Goal: Information Seeking & Learning: Learn about a topic

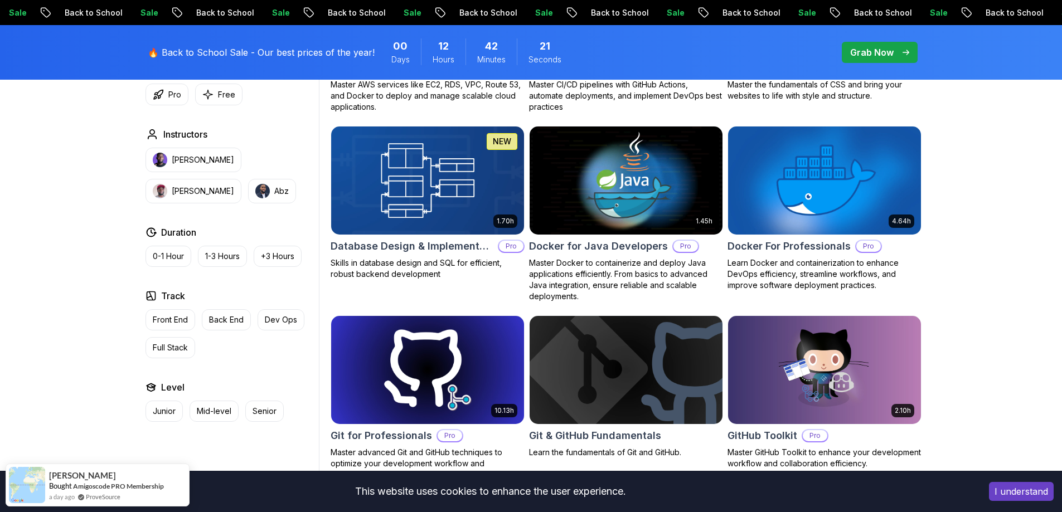
scroll to position [1003, 0]
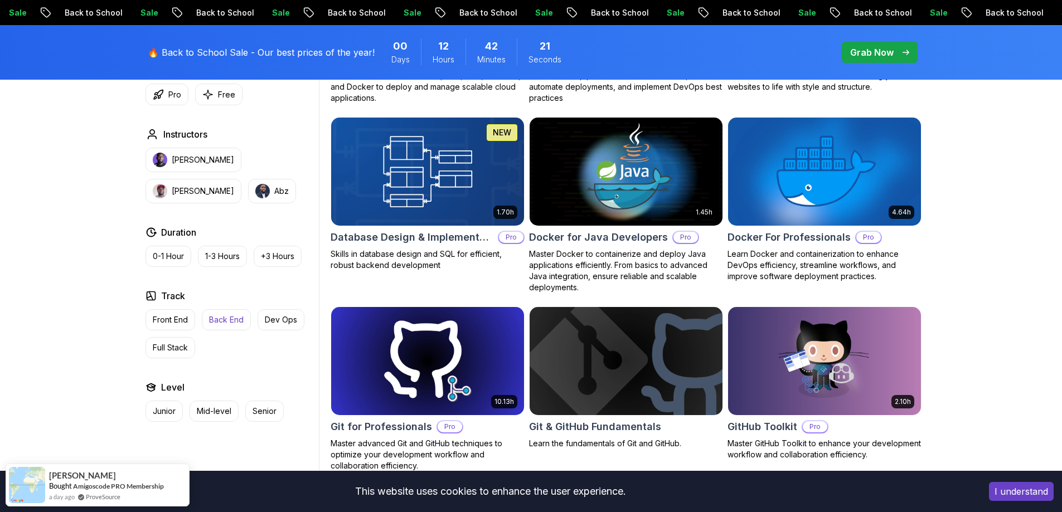
click at [224, 322] on p "Back End" at bounding box center [226, 319] width 35 height 11
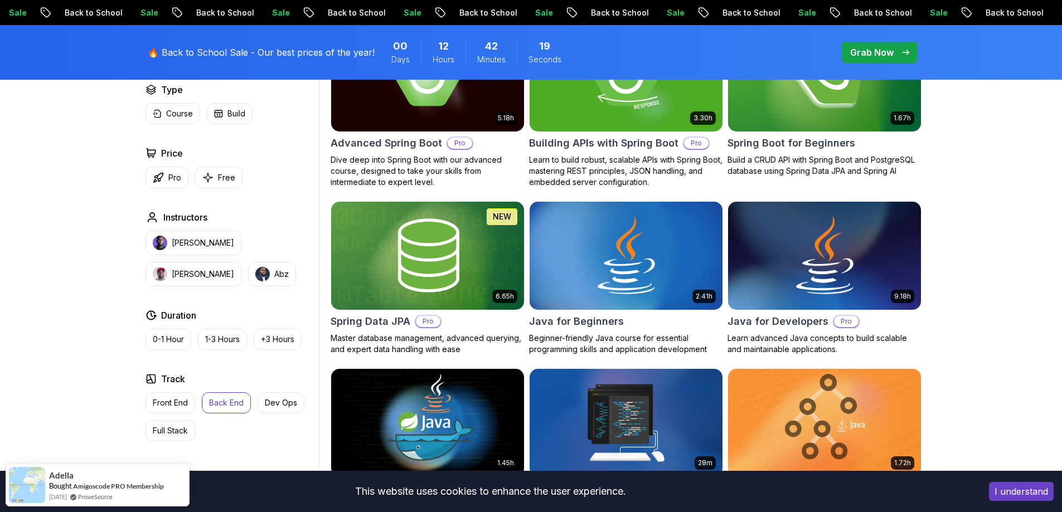
scroll to position [223, 0]
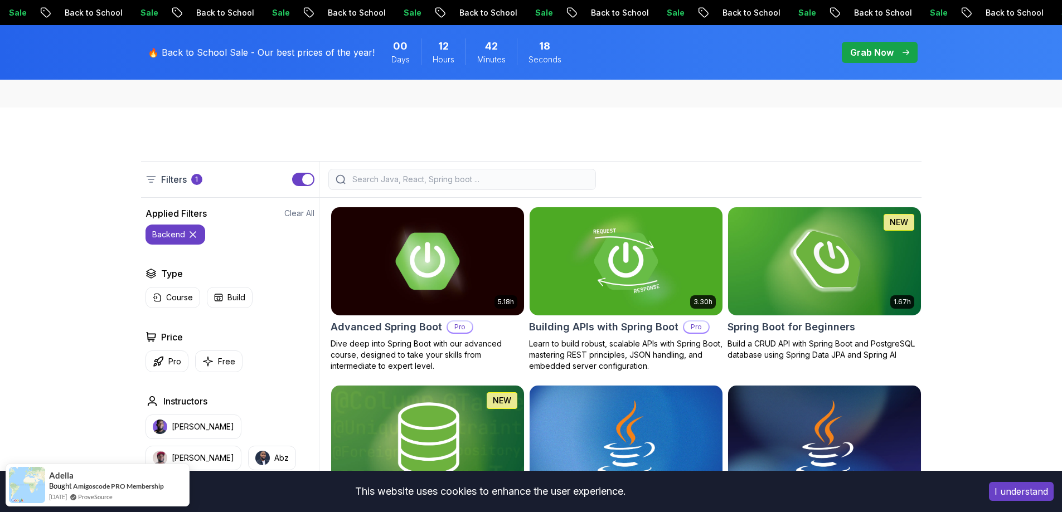
click at [425, 179] on input "search" at bounding box center [469, 179] width 239 height 11
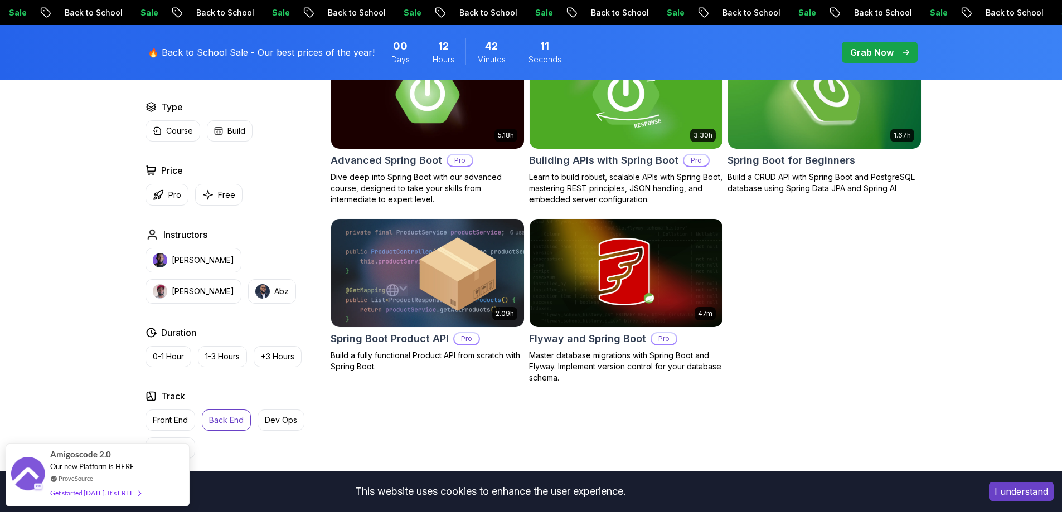
scroll to position [390, 0]
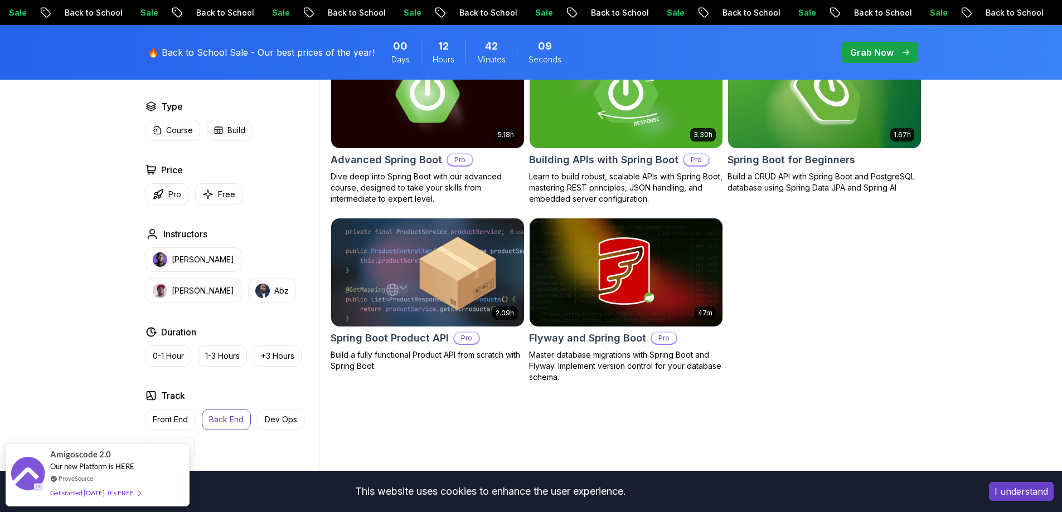
type input "spring boot"
click at [206, 418] on button "Back End" at bounding box center [226, 419] width 49 height 21
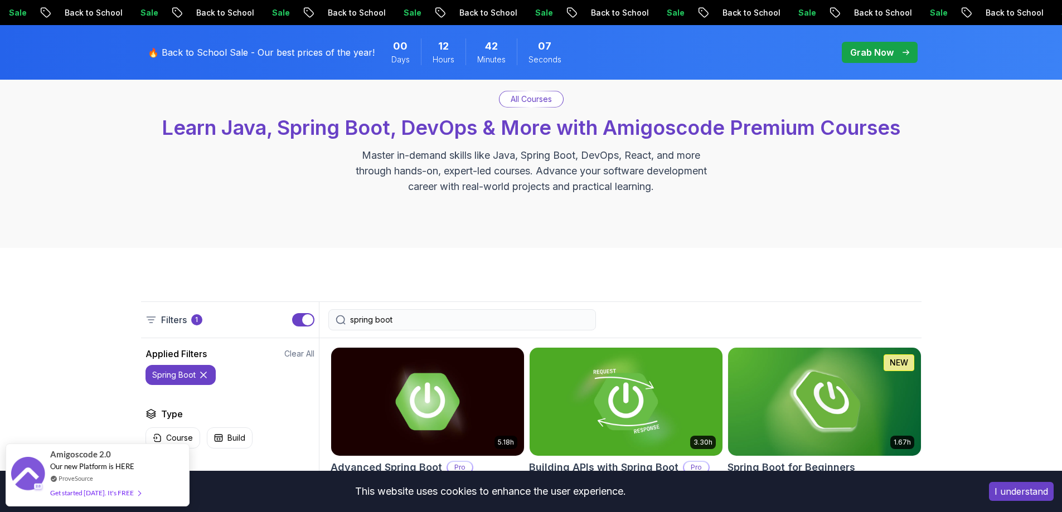
scroll to position [279, 0]
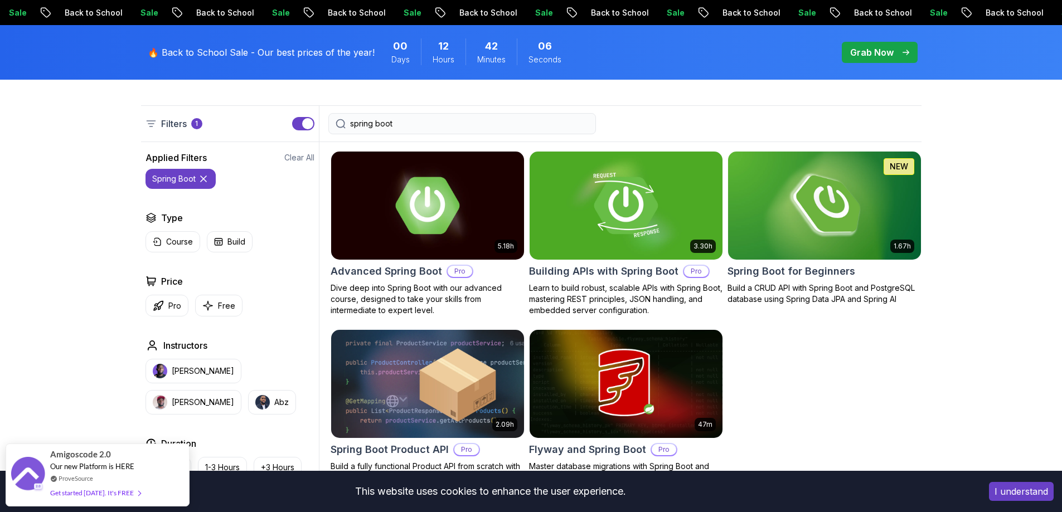
click at [444, 134] on div "spring boot" at bounding box center [462, 123] width 268 height 21
click at [406, 196] on img at bounding box center [427, 205] width 202 height 113
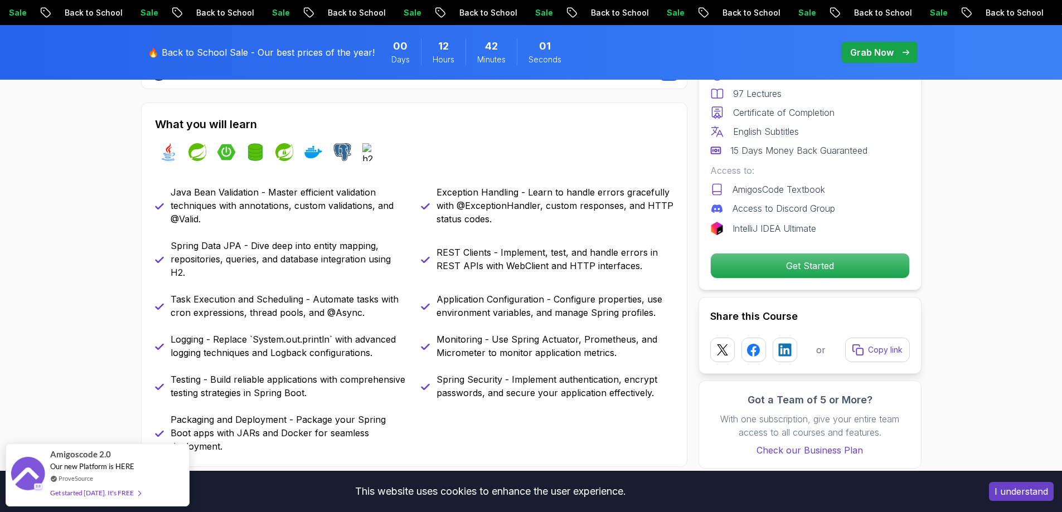
scroll to position [502, 0]
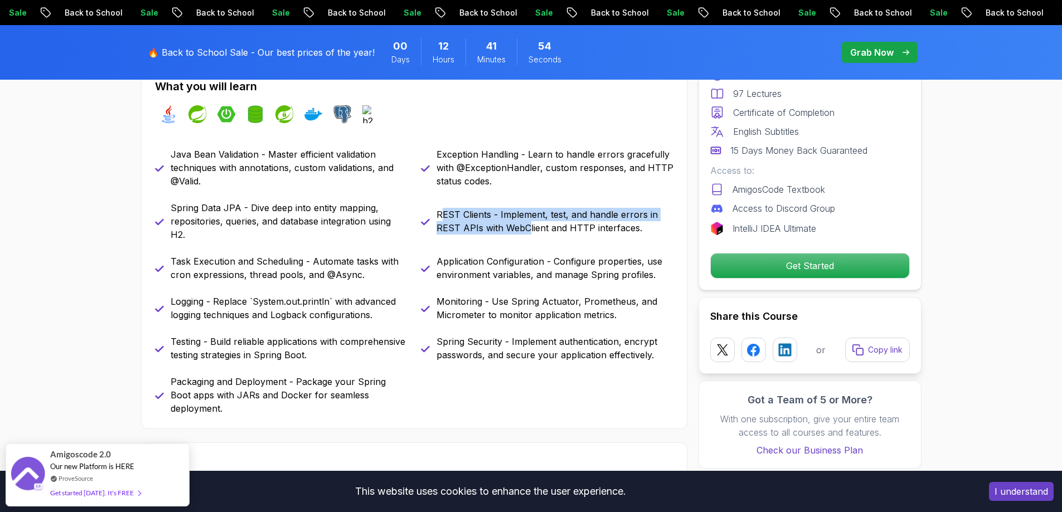
drag, startPoint x: 443, startPoint y: 211, endPoint x: 534, endPoint y: 226, distance: 92.6
click at [532, 226] on p "REST Clients - Implement, test, and handle errors in REST APIs with WebClient a…" at bounding box center [554, 221] width 237 height 27
click at [537, 226] on p "REST Clients - Implement, test, and handle errors in REST APIs with WebClient a…" at bounding box center [554, 221] width 237 height 27
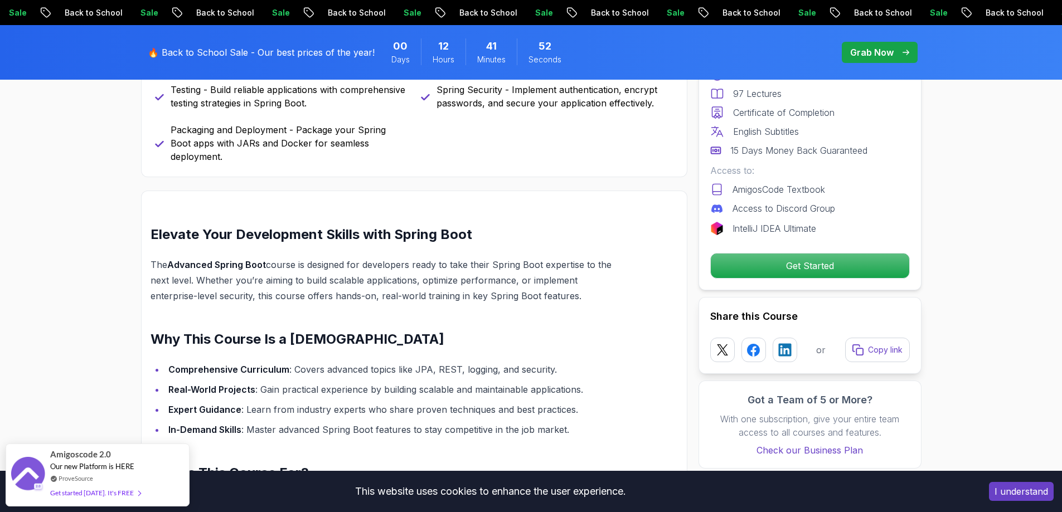
scroll to position [948, 0]
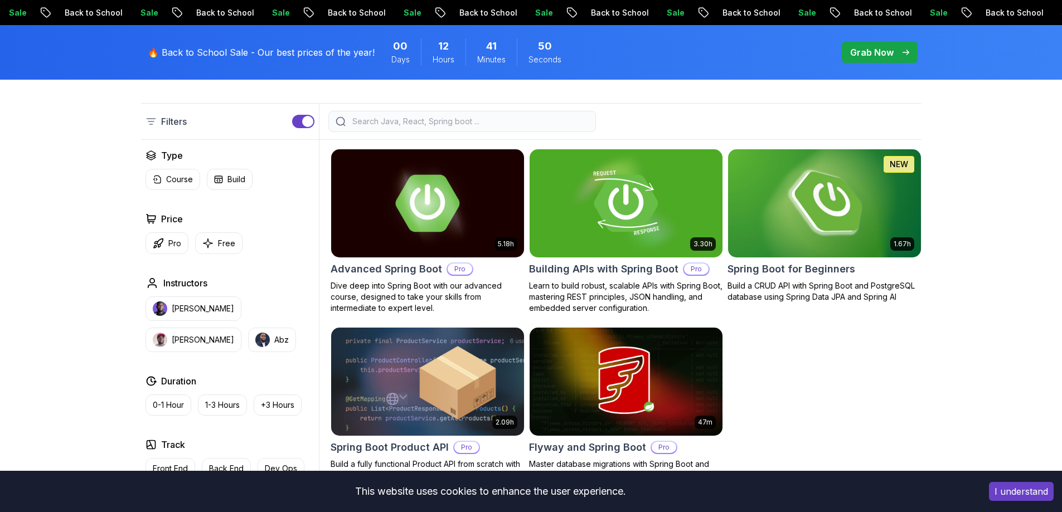
scroll to position [279, 0]
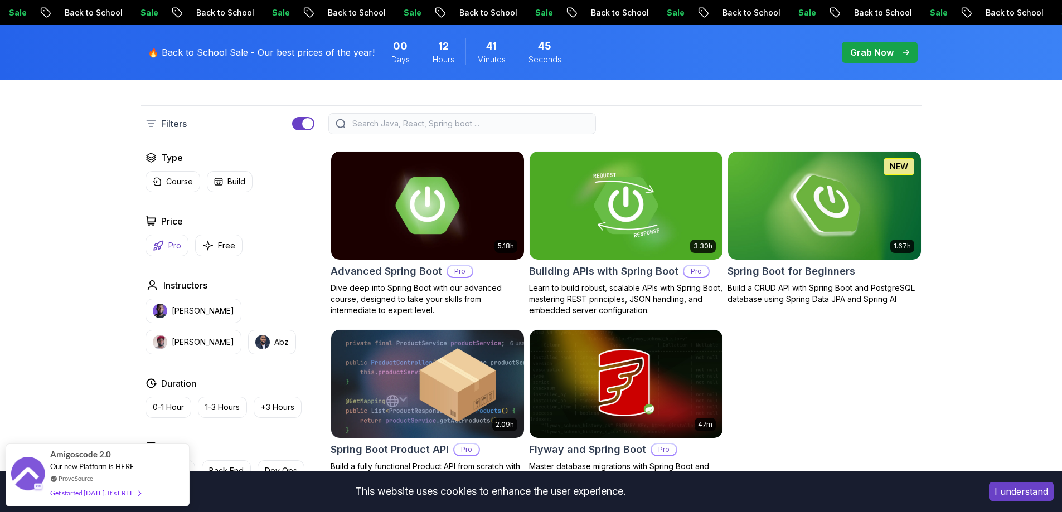
click at [149, 242] on button "Pro" at bounding box center [166, 246] width 43 height 22
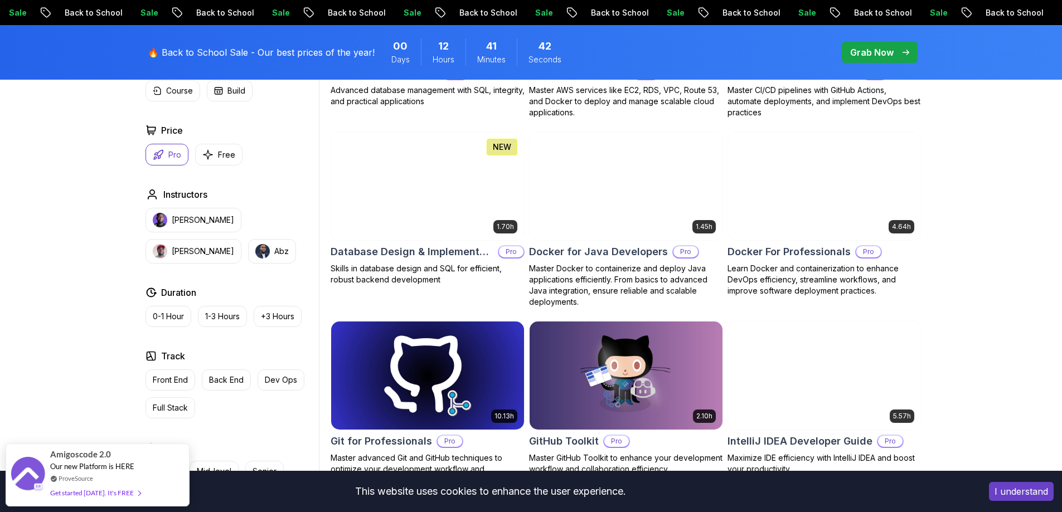
scroll to position [836, 0]
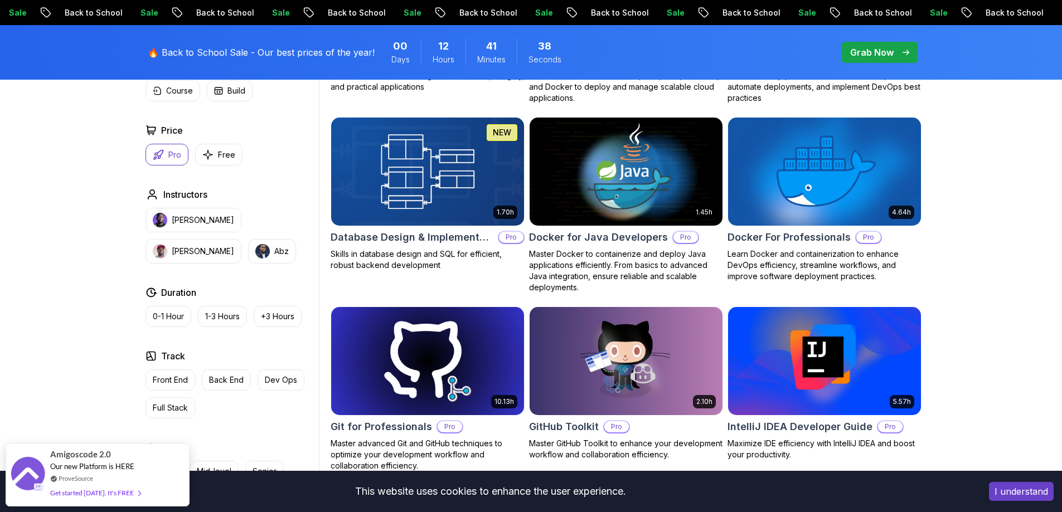
click at [370, 170] on img at bounding box center [427, 171] width 202 height 113
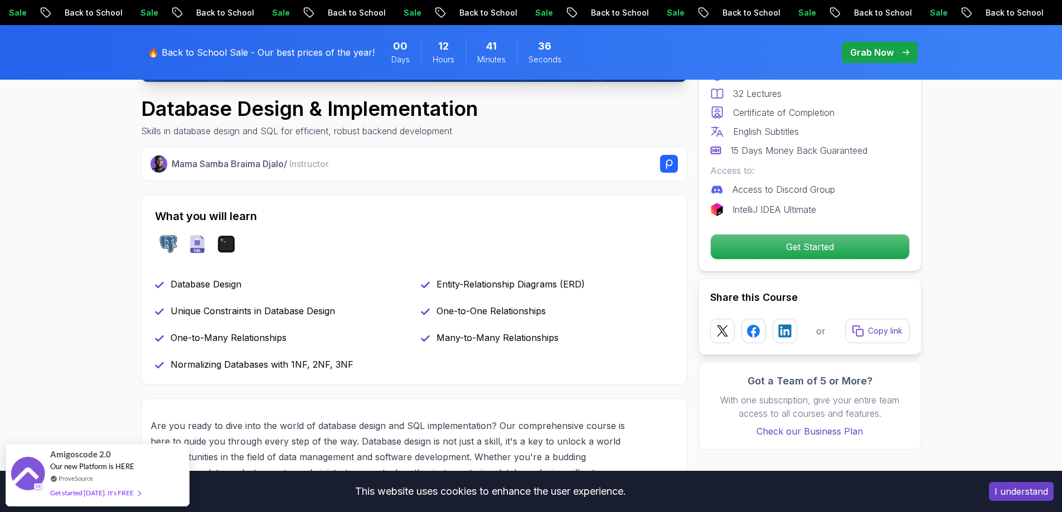
scroll to position [613, 0]
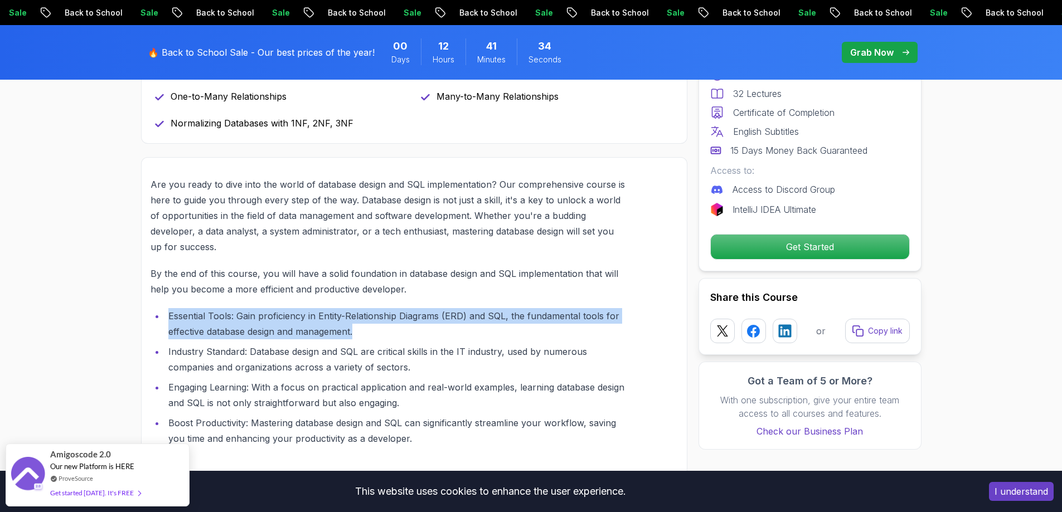
drag, startPoint x: 170, startPoint y: 319, endPoint x: 416, endPoint y: 330, distance: 246.6
click at [415, 330] on li "Essential Tools: Gain proficiency in Entity-Relationship Diagrams (ERD) and SQL…" at bounding box center [395, 323] width 460 height 31
click at [416, 330] on li "Essential Tools: Gain proficiency in Entity-Relationship Diagrams (ERD) and SQL…" at bounding box center [395, 323] width 460 height 31
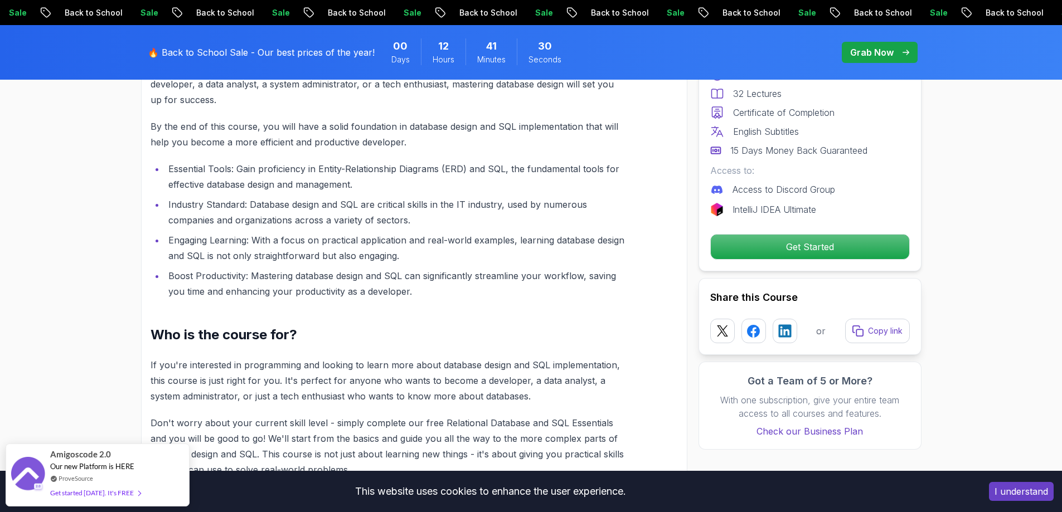
scroll to position [780, 0]
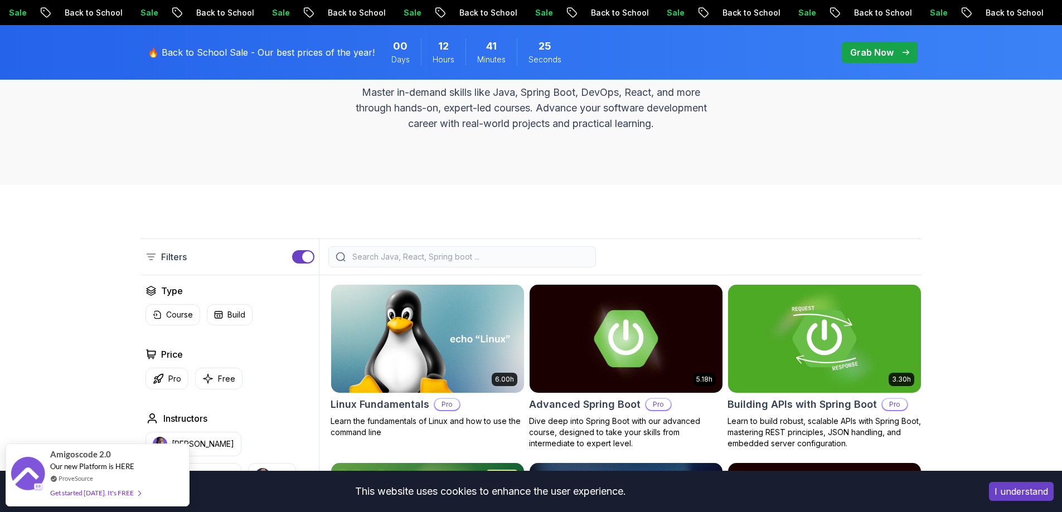
scroll to position [111, 0]
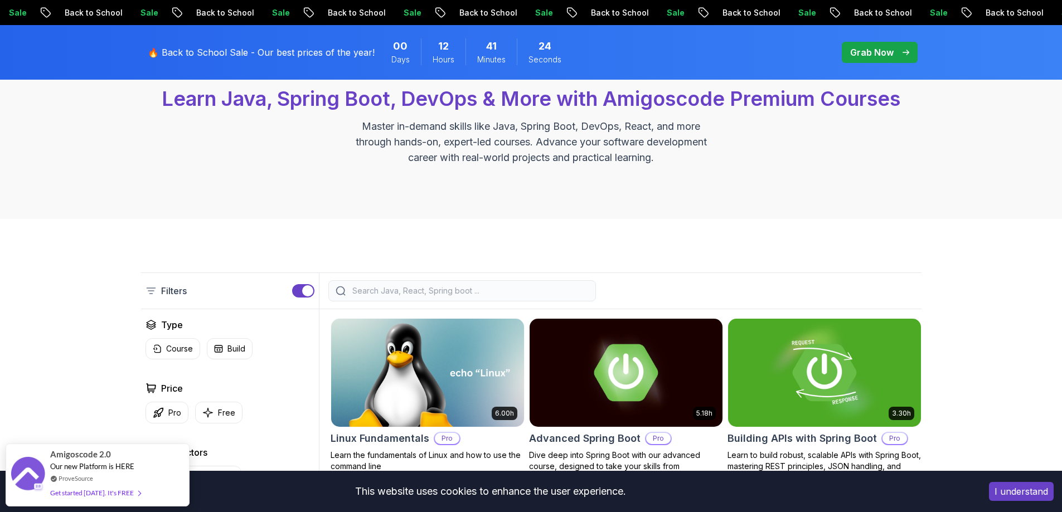
click at [393, 291] on input "search" at bounding box center [469, 290] width 239 height 11
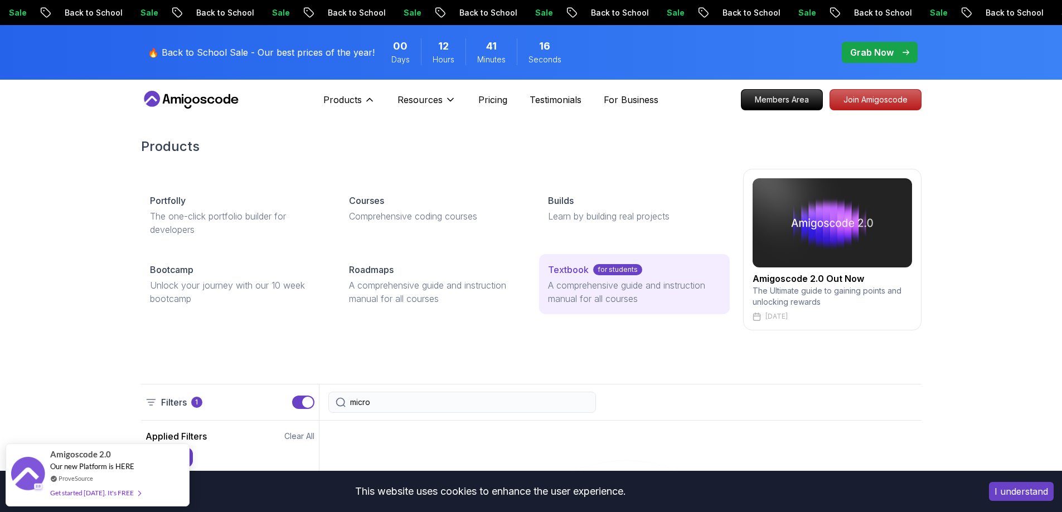
type input "micro"
click at [606, 280] on p "A comprehensive guide and instruction manual for all courses" at bounding box center [634, 292] width 172 height 27
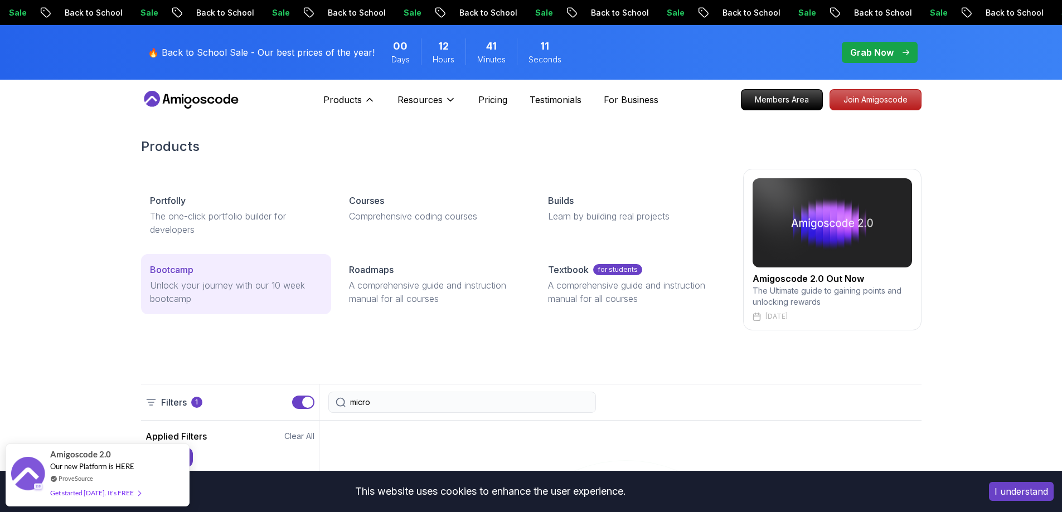
click at [162, 303] on p "Unlock your journey with our 10 week bootcamp" at bounding box center [236, 292] width 172 height 27
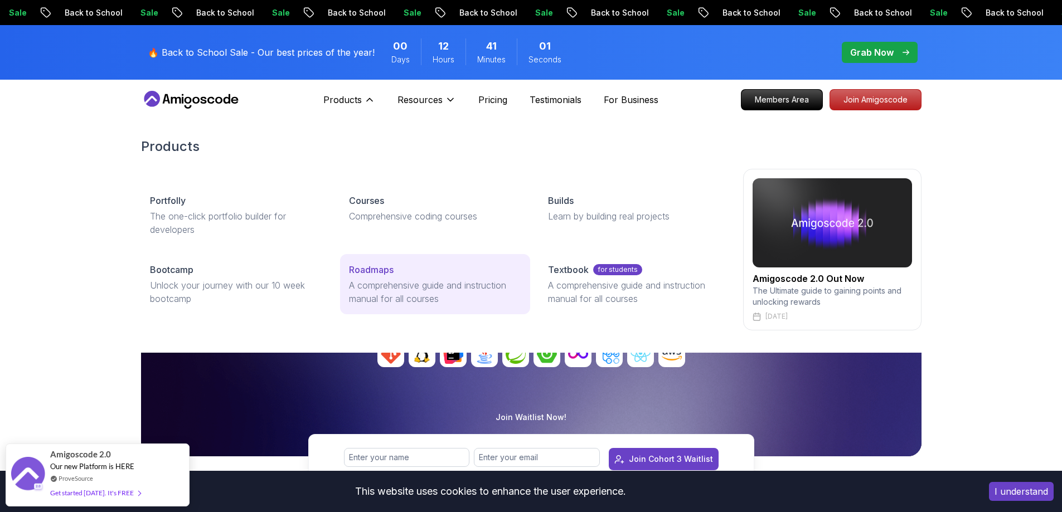
click at [376, 276] on link "Roadmaps A comprehensive guide and instruction manual for all courses" at bounding box center [435, 284] width 190 height 60
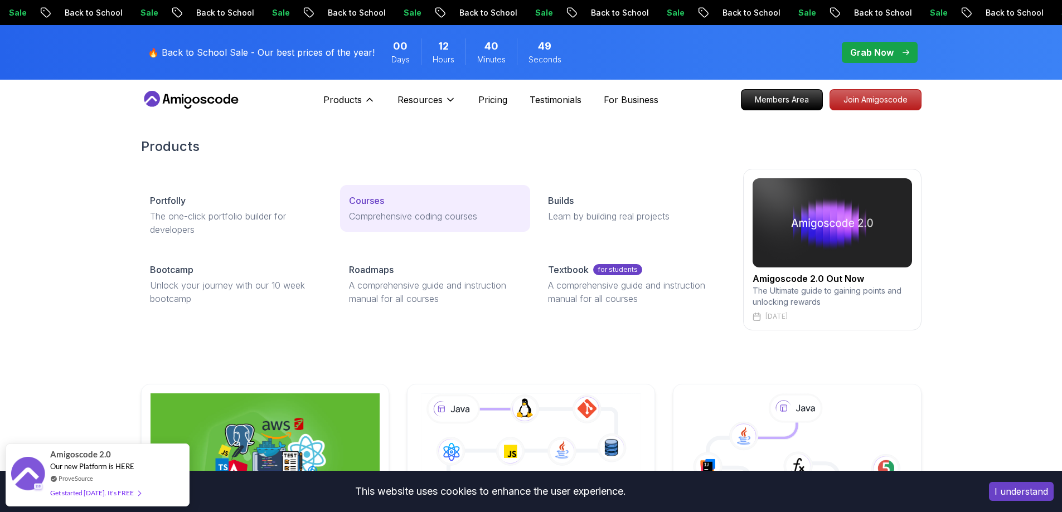
click at [372, 208] on link "Courses Comprehensive coding courses" at bounding box center [435, 208] width 190 height 47
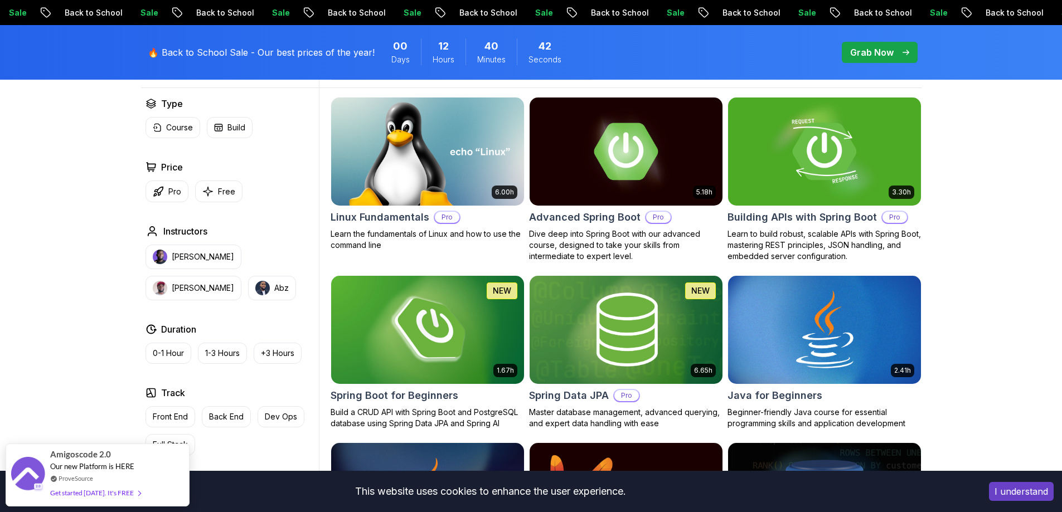
scroll to position [334, 0]
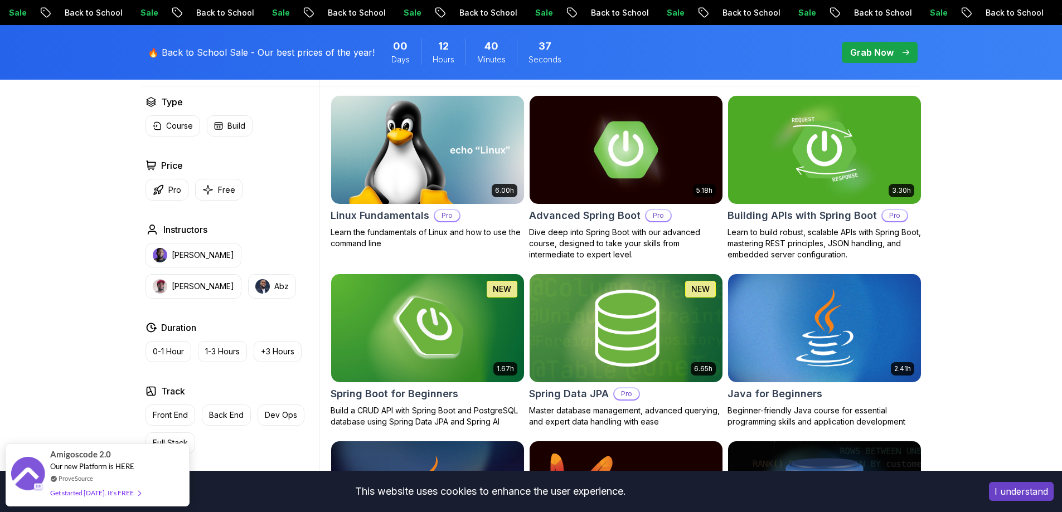
click at [565, 390] on h2 "Spring Data JPA" at bounding box center [569, 394] width 80 height 16
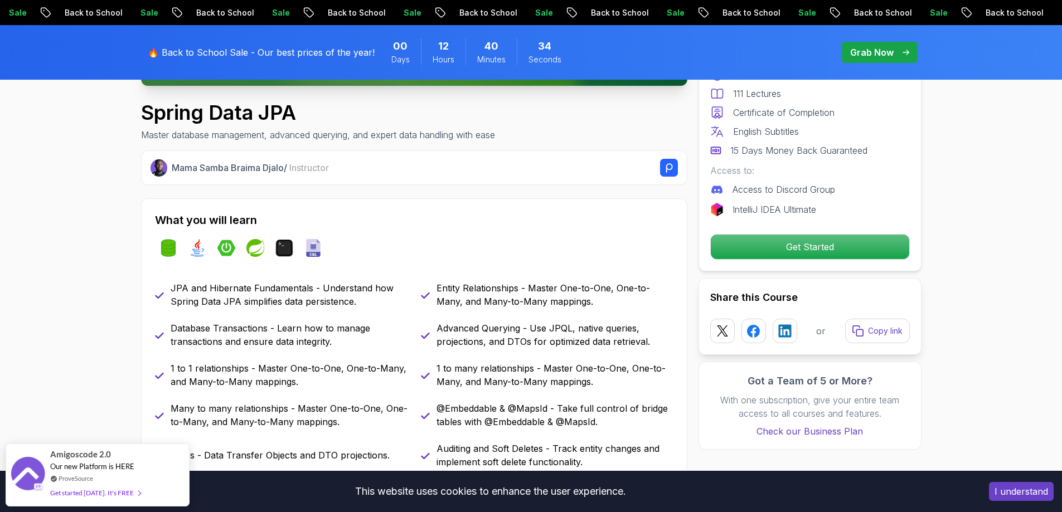
scroll to position [502, 0]
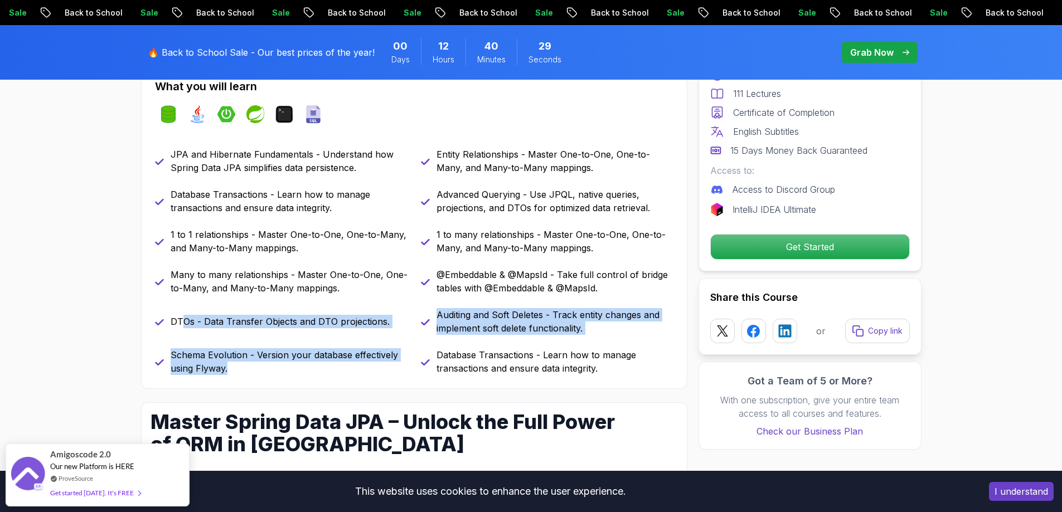
drag, startPoint x: 236, startPoint y: 373, endPoint x: 182, endPoint y: 338, distance: 64.9
click at [182, 338] on div "JPA and Hibernate Fundamentals - Understand how Spring Data JPA simplifies data…" at bounding box center [414, 261] width 518 height 227
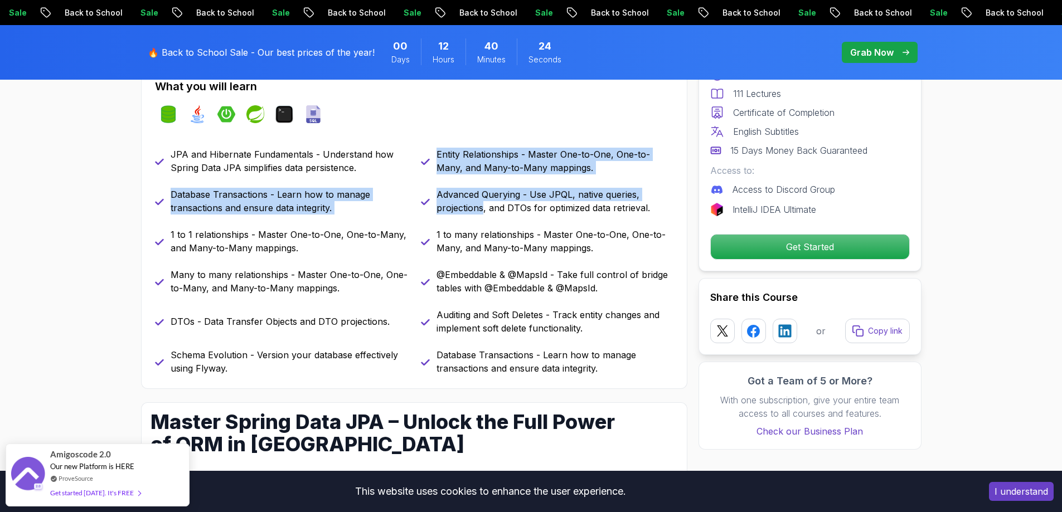
drag, startPoint x: 426, startPoint y: 159, endPoint x: 483, endPoint y: 208, distance: 74.7
click at [483, 208] on div "JPA and Hibernate Fundamentals - Understand how Spring Data JPA simplifies data…" at bounding box center [414, 261] width 518 height 227
click at [483, 208] on p "Advanced Querying - Use JPQL, native queries, projections, and DTOs for optimiz…" at bounding box center [554, 201] width 237 height 27
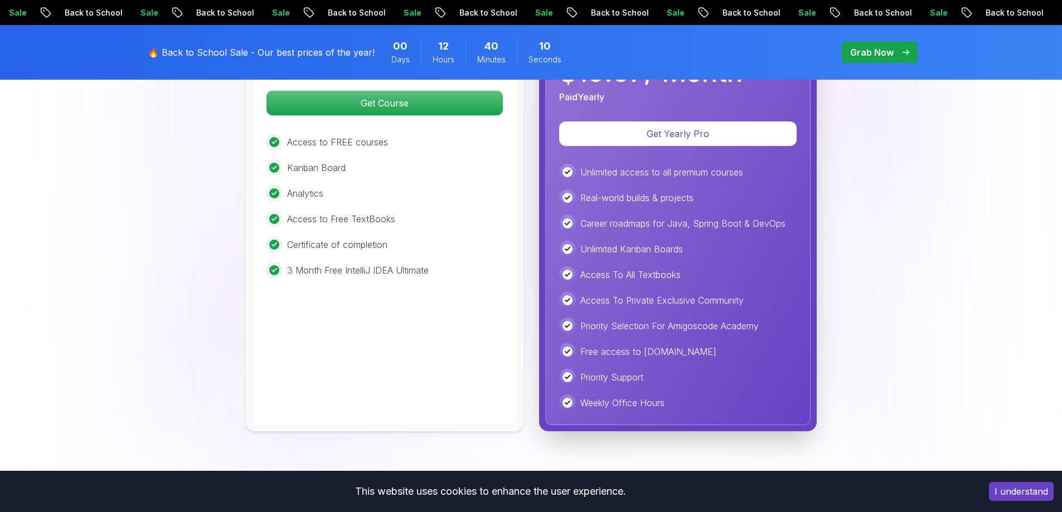
scroll to position [2757, 0]
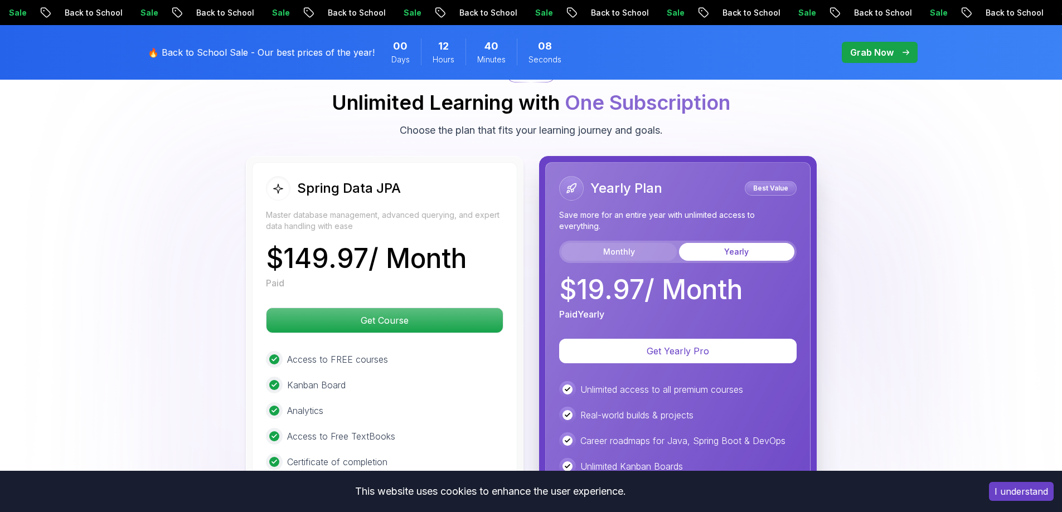
click at [588, 243] on button "Monthly" at bounding box center [618, 252] width 115 height 18
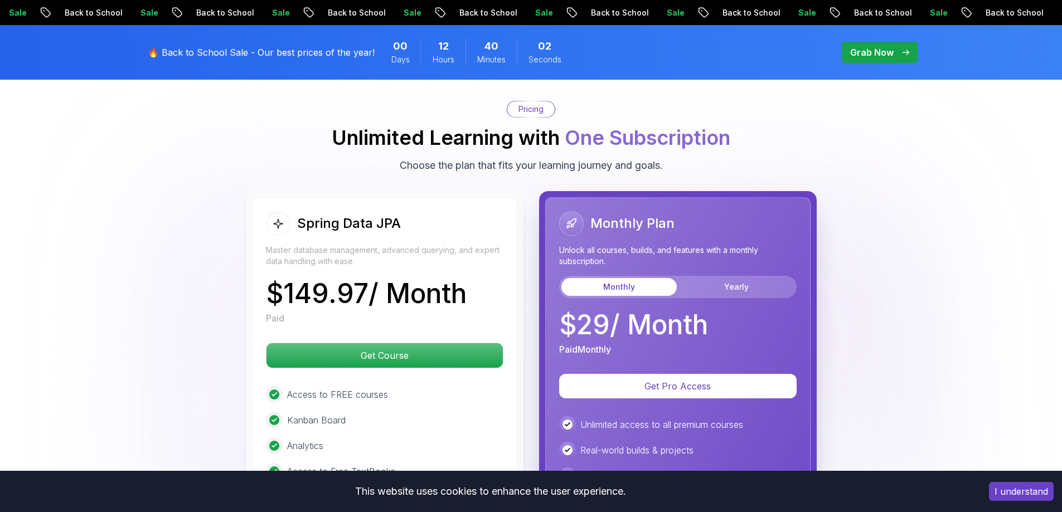
scroll to position [2701, 0]
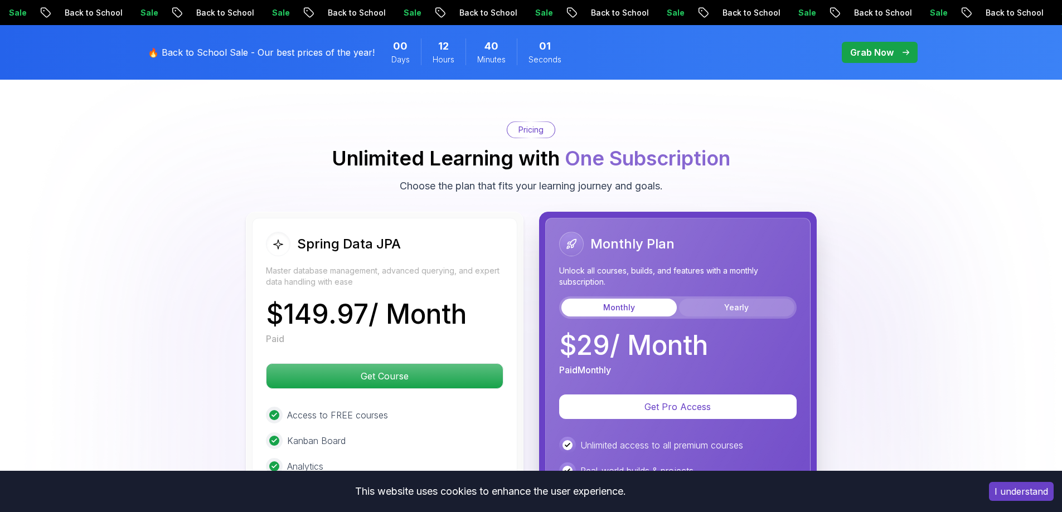
click at [701, 299] on button "Yearly" at bounding box center [736, 308] width 115 height 18
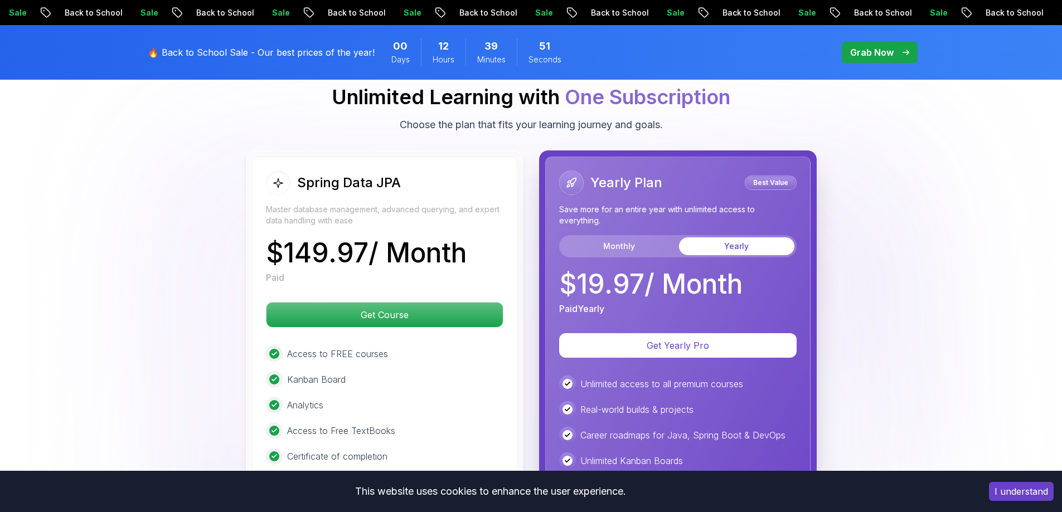
scroll to position [2757, 0]
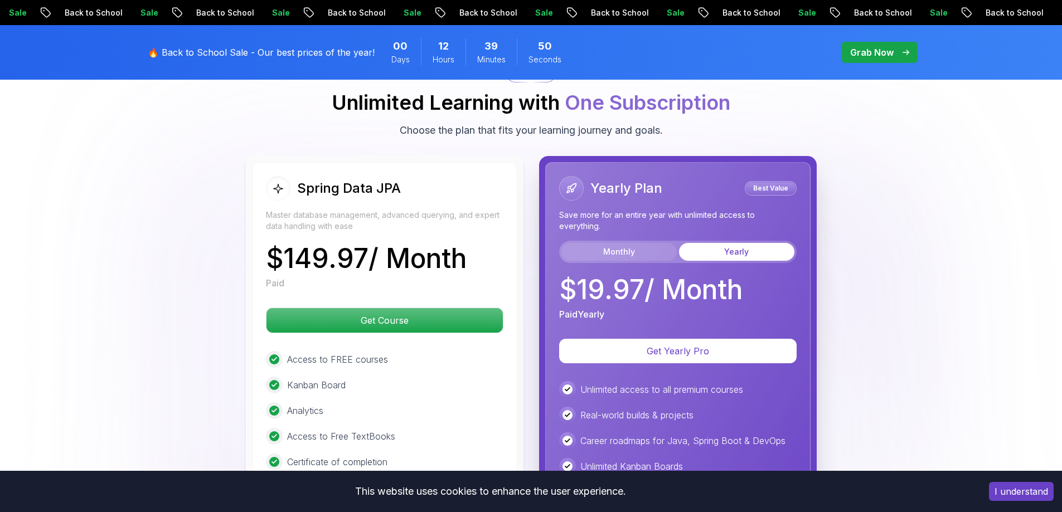
click at [648, 243] on button "Monthly" at bounding box center [618, 252] width 115 height 18
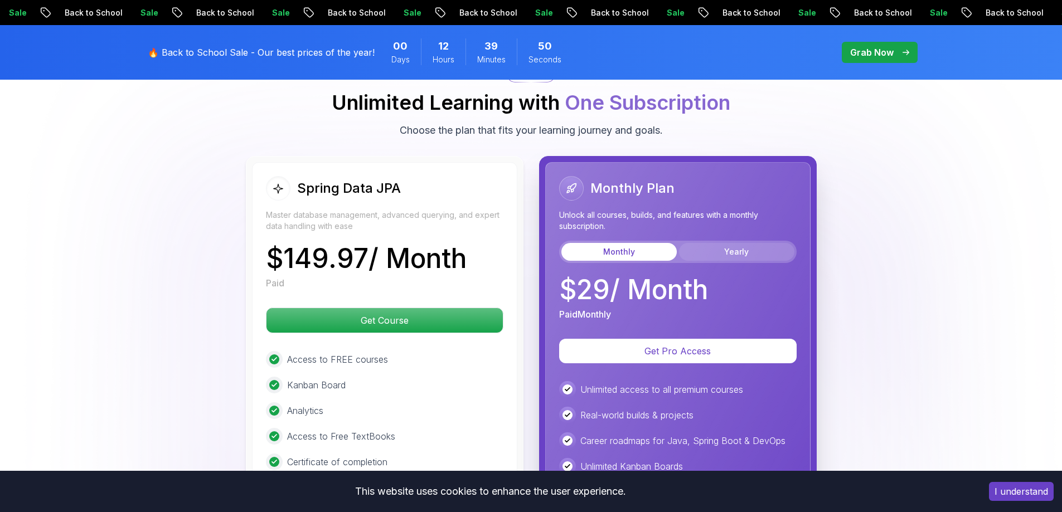
click at [739, 243] on button "Yearly" at bounding box center [736, 252] width 115 height 18
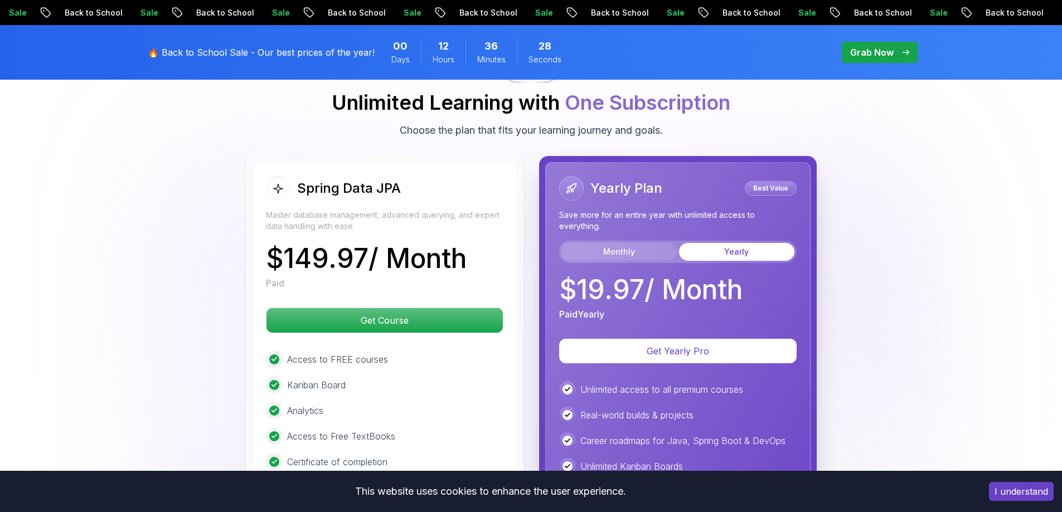
click at [626, 243] on button "Monthly" at bounding box center [618, 252] width 115 height 18
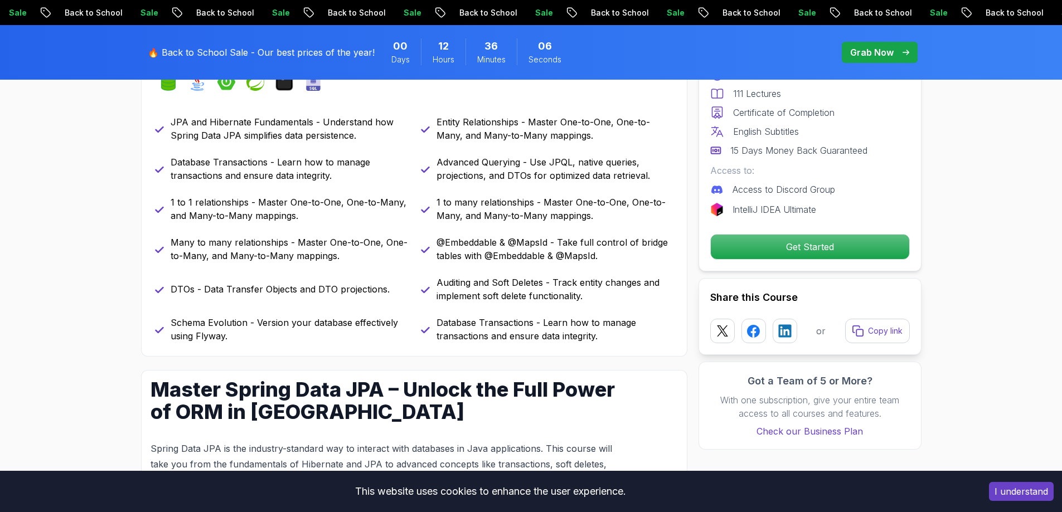
scroll to position [0, 0]
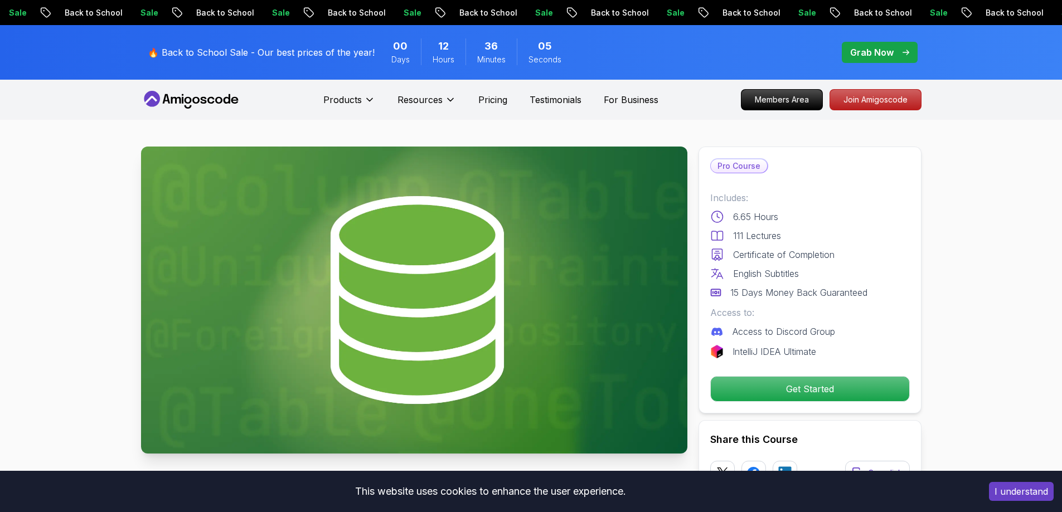
click at [200, 93] on icon at bounding box center [191, 100] width 100 height 18
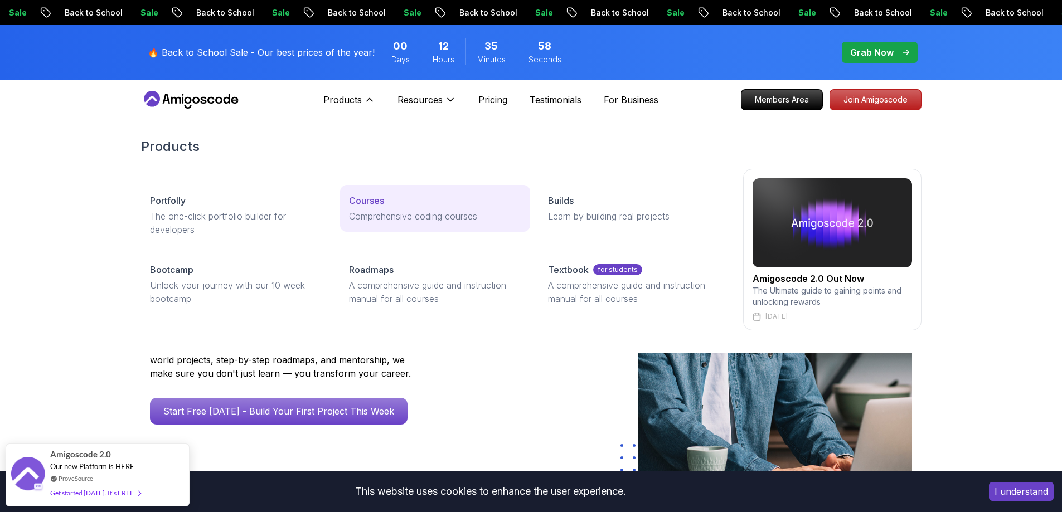
click at [367, 202] on p "Courses" at bounding box center [366, 200] width 35 height 13
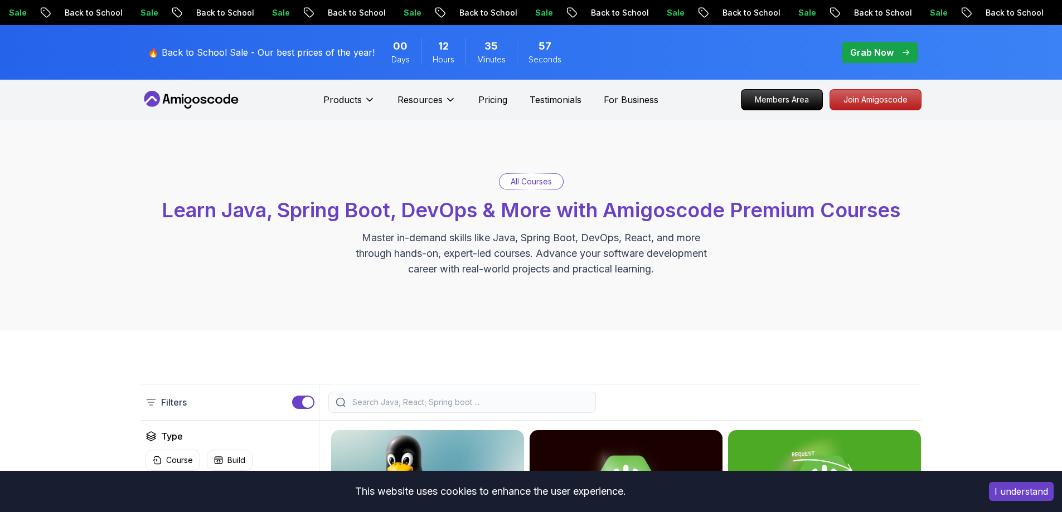
scroll to position [334, 0]
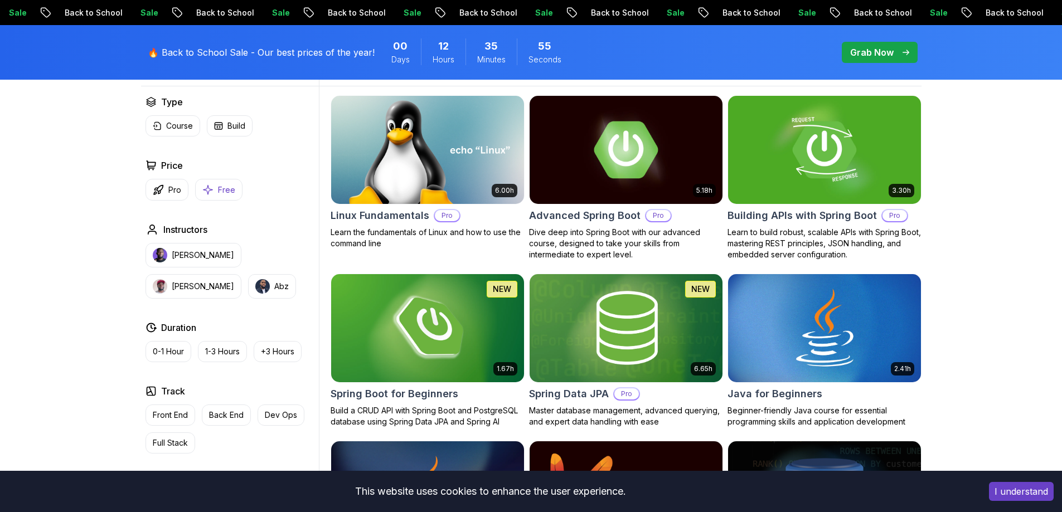
click at [215, 192] on button "Free" at bounding box center [218, 190] width 47 height 22
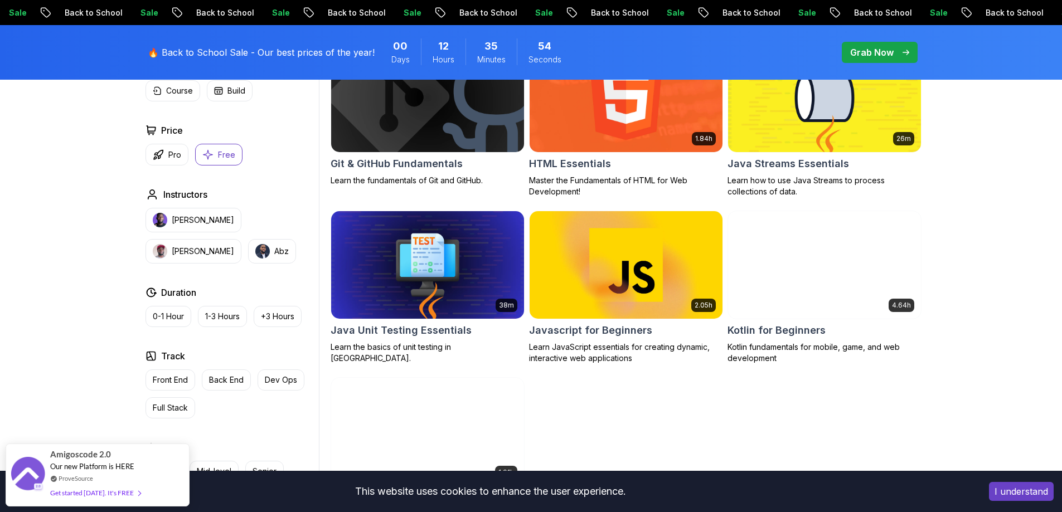
scroll to position [557, 0]
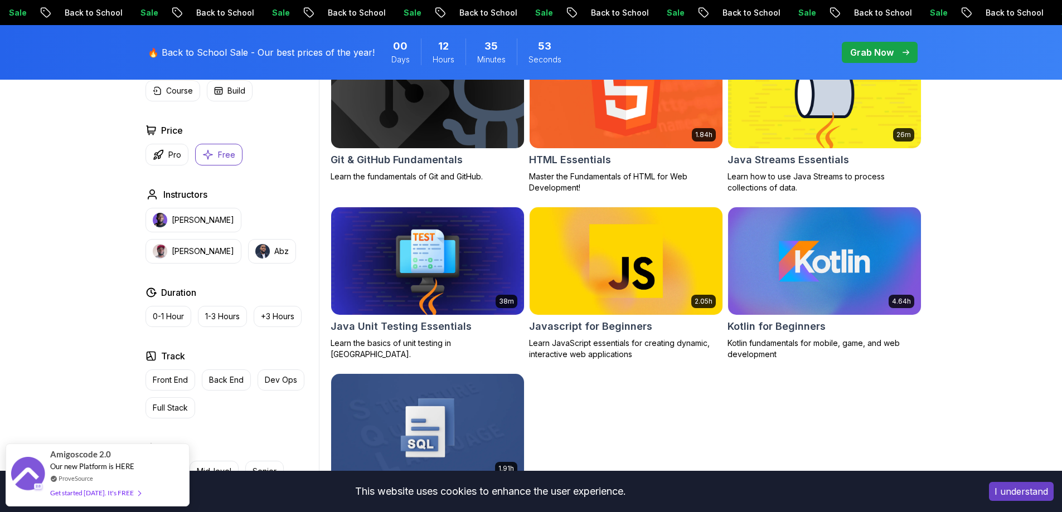
drag, startPoint x: 219, startPoint y: 385, endPoint x: 225, endPoint y: 387, distance: 6.4
click at [223, 386] on button "Back End" at bounding box center [226, 380] width 49 height 21
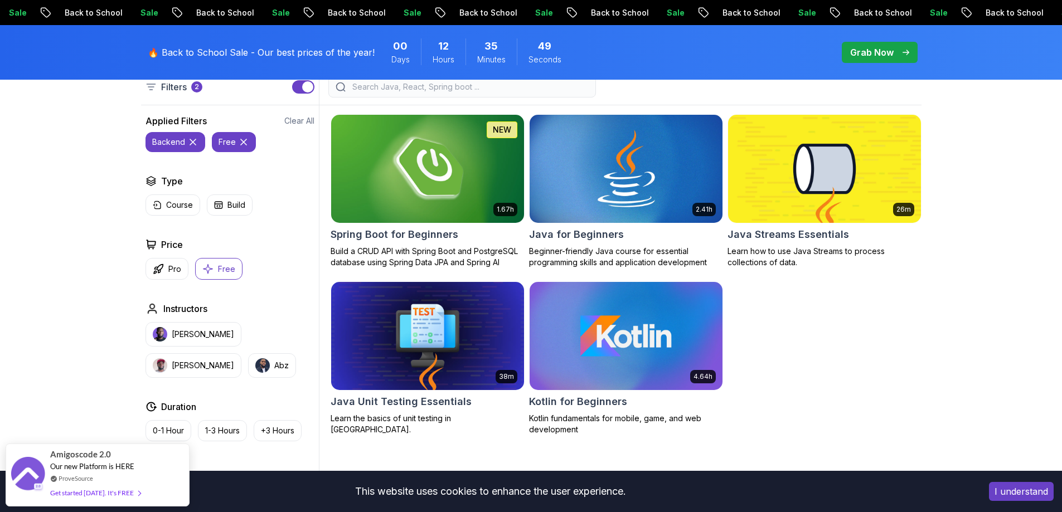
scroll to position [334, 0]
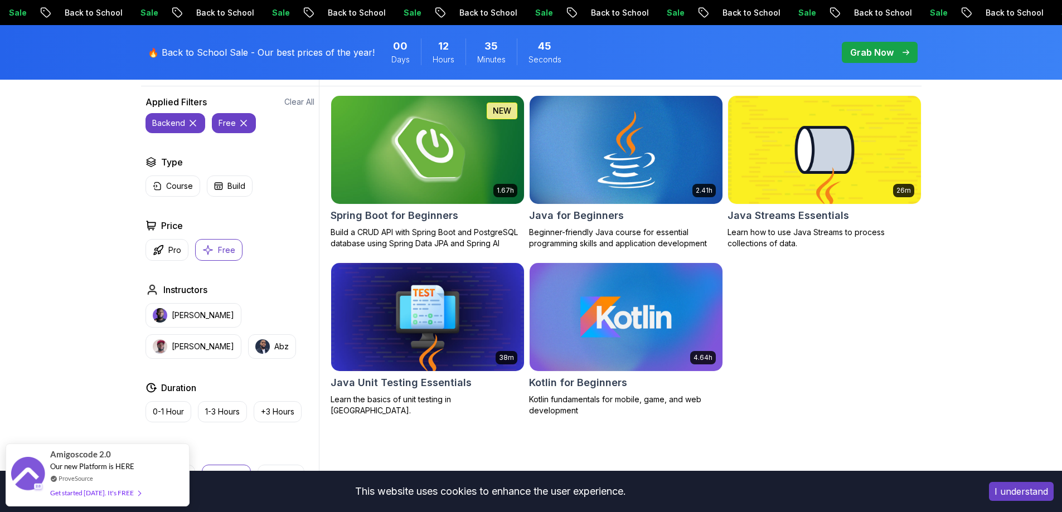
click at [412, 187] on img at bounding box center [427, 149] width 202 height 113
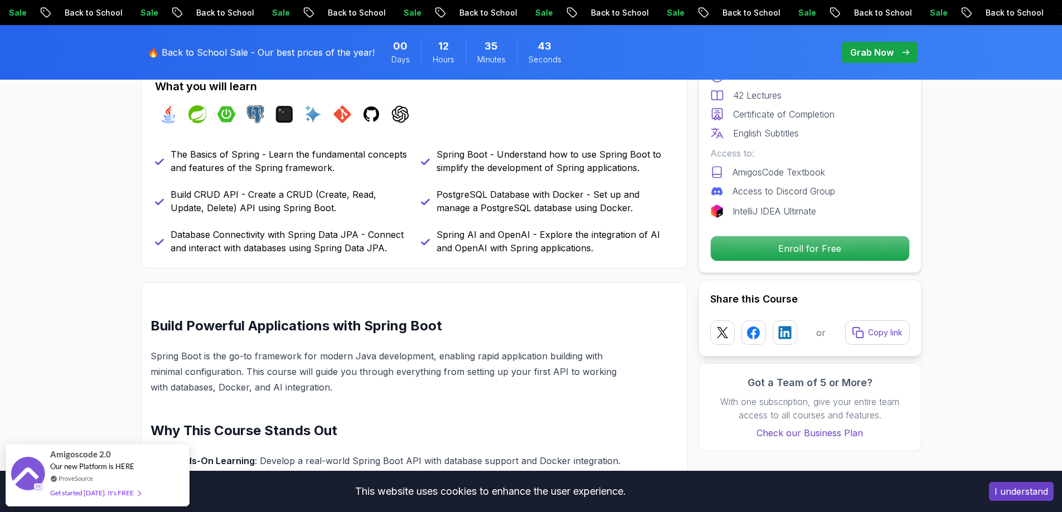
scroll to position [831, 0]
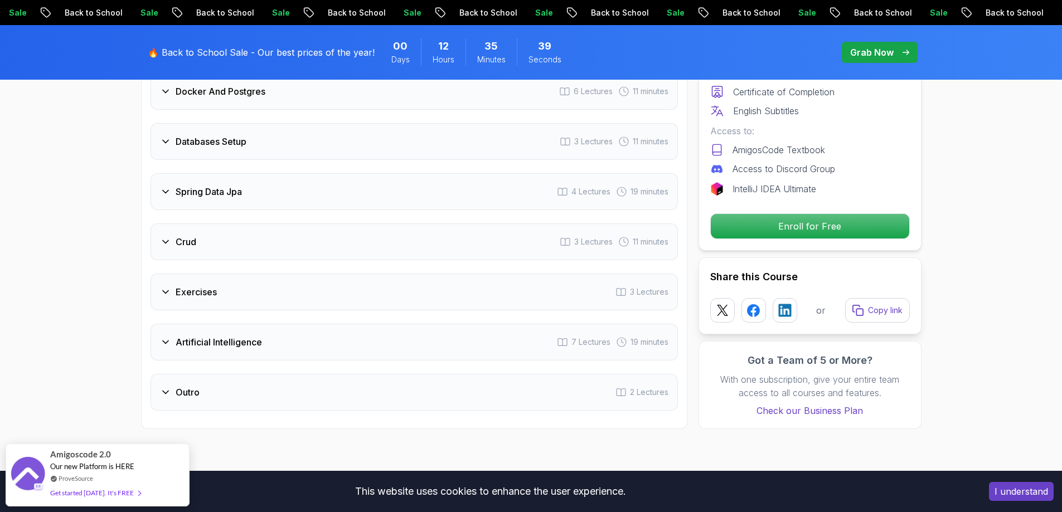
click at [174, 335] on div "Artificial Intelligence 7 Lectures 19 minutes" at bounding box center [413, 342] width 527 height 37
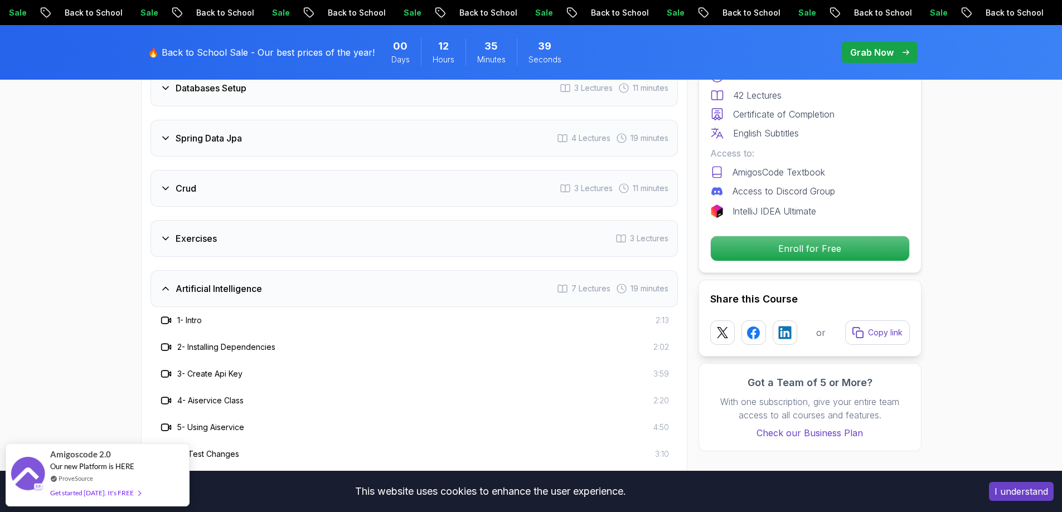
scroll to position [1730, 0]
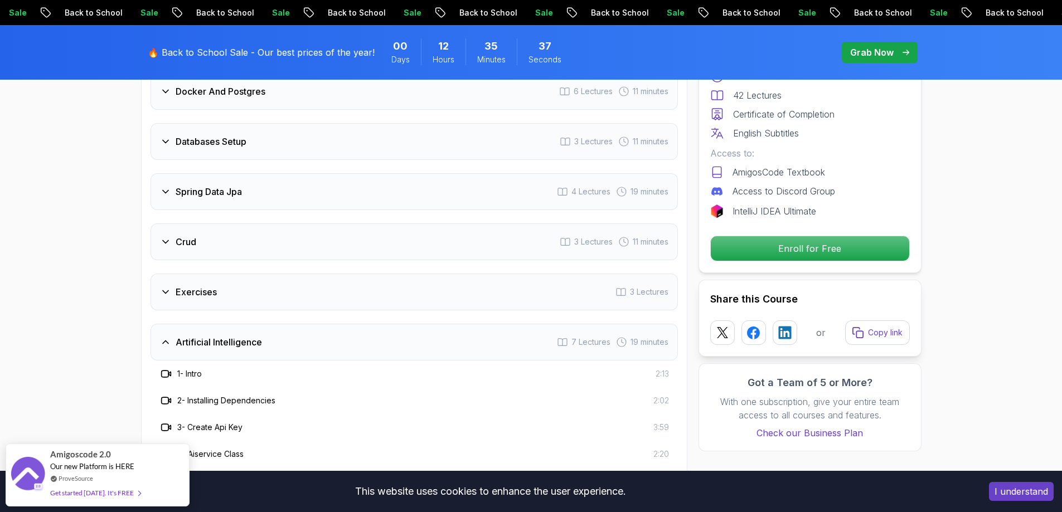
click at [174, 335] on div "Artificial Intelligence 7 Lectures 19 minutes" at bounding box center [413, 342] width 527 height 37
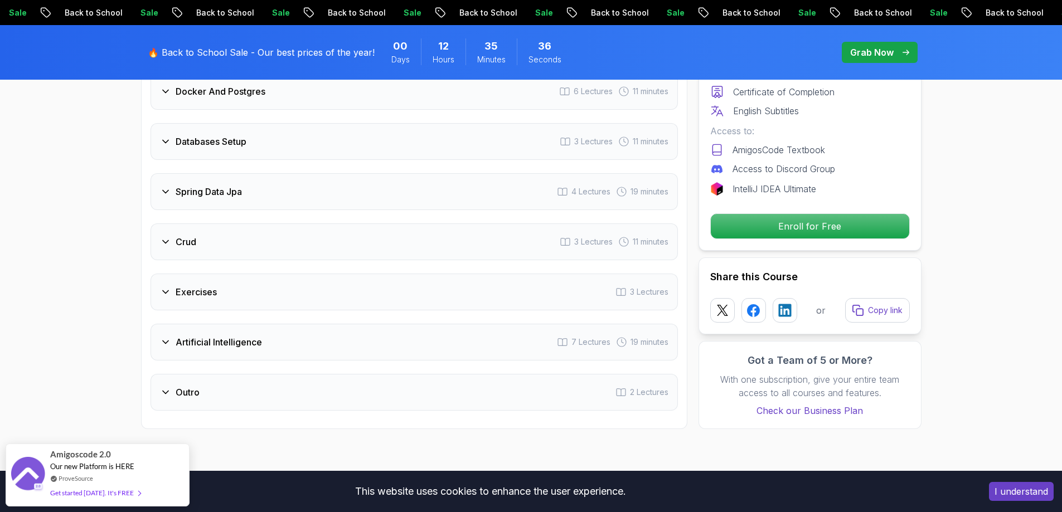
click at [169, 286] on icon at bounding box center [165, 291] width 11 height 11
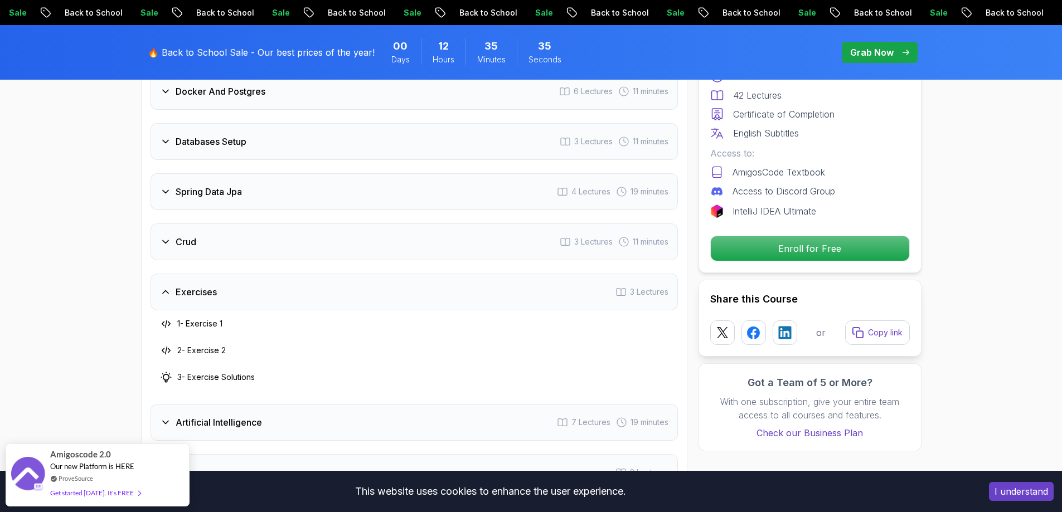
click at [168, 286] on icon at bounding box center [165, 291] width 11 height 11
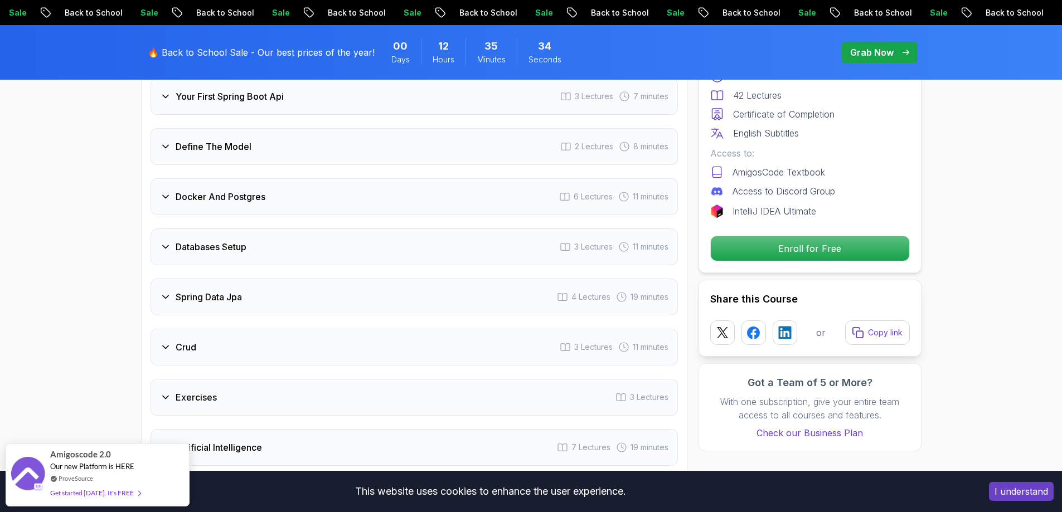
scroll to position [1619, 0]
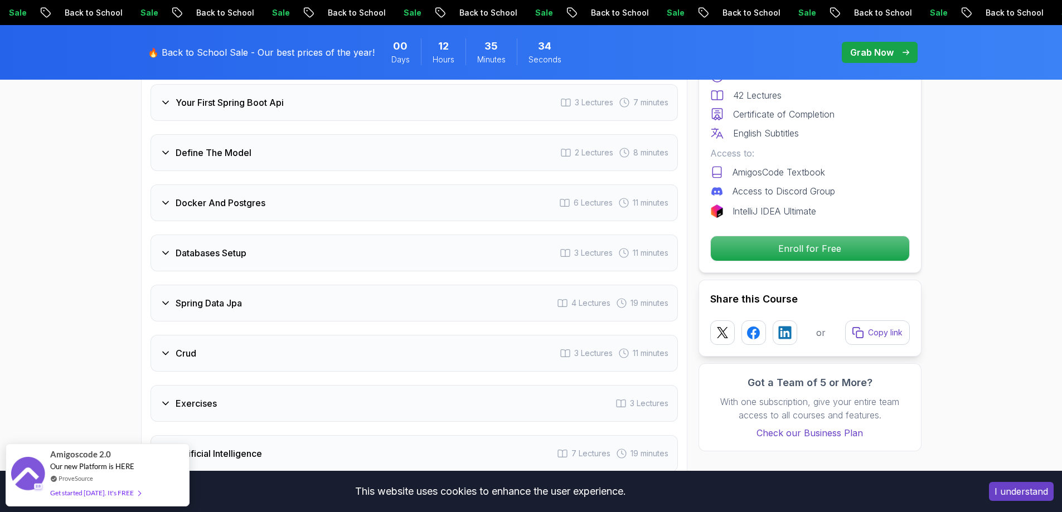
click at [195, 285] on div "Spring Data Jpa 4 Lectures 19 minutes" at bounding box center [413, 303] width 527 height 37
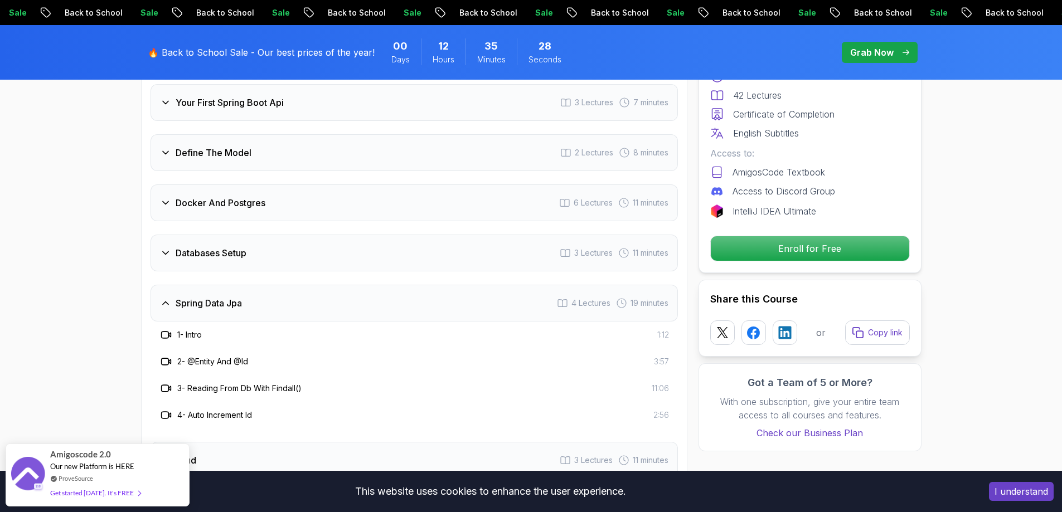
click at [195, 285] on div "Spring Data Jpa 4 Lectures 19 minutes" at bounding box center [413, 303] width 527 height 37
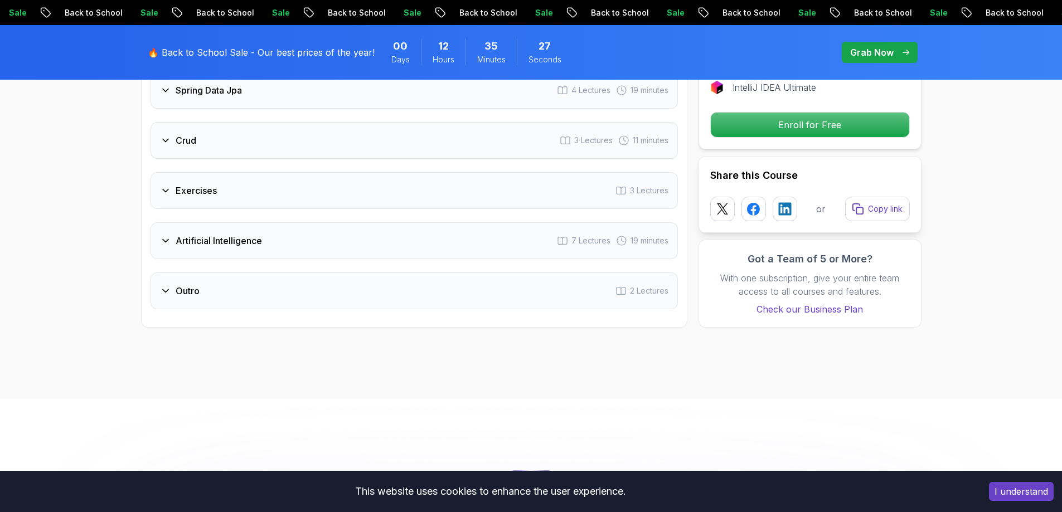
scroll to position [1842, 0]
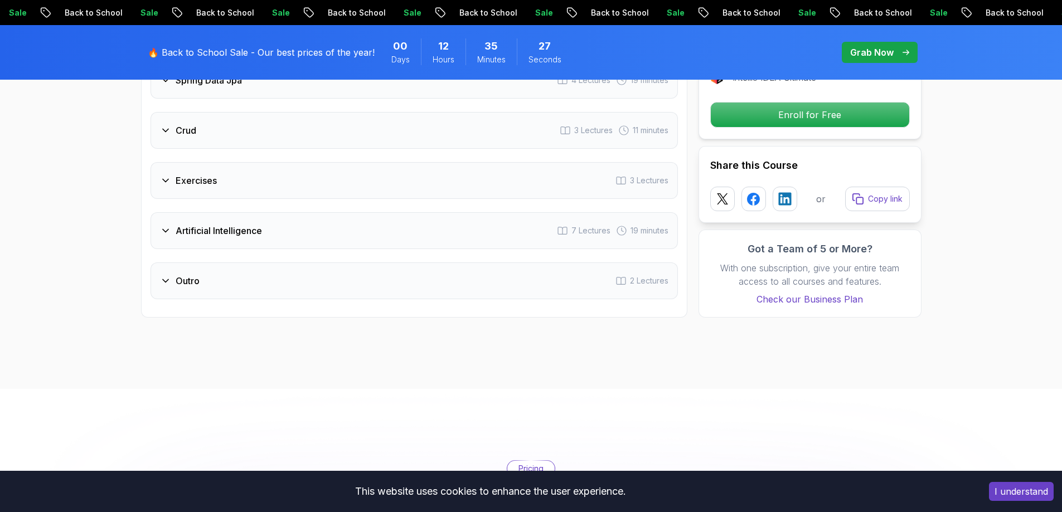
click at [171, 279] on div "Outro 2 Lectures" at bounding box center [413, 281] width 527 height 37
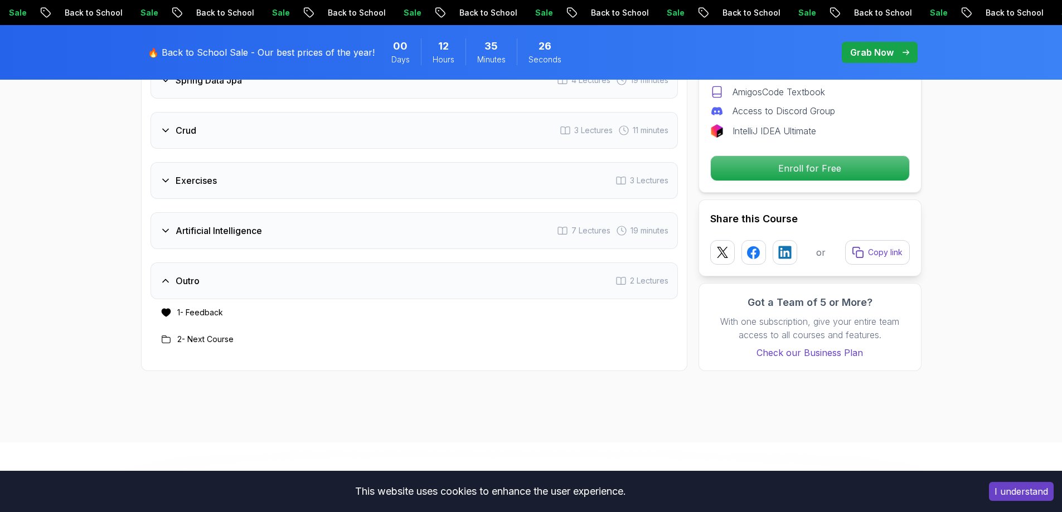
click at [171, 279] on div "Outro 2 Lectures" at bounding box center [413, 281] width 527 height 37
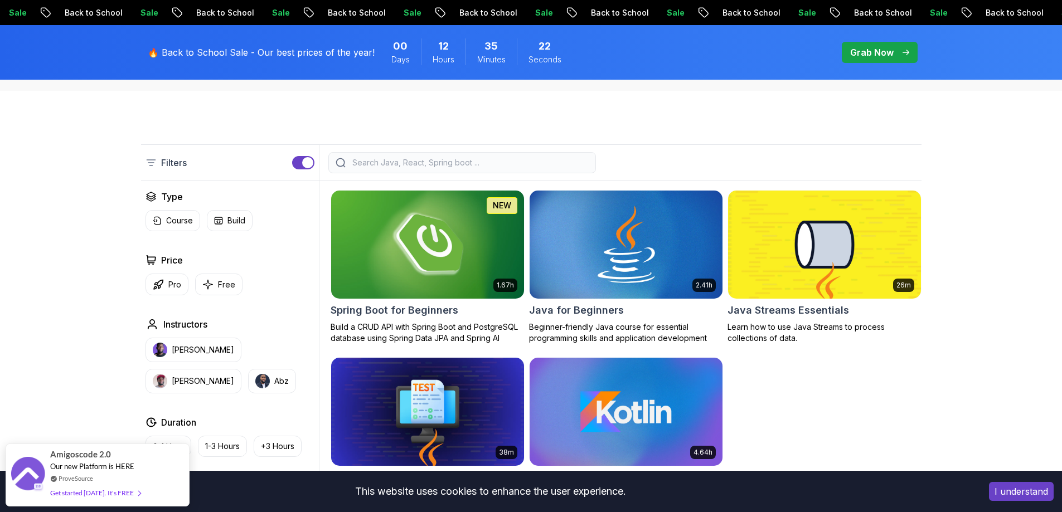
scroll to position [223, 0]
